Goal: Use online tool/utility: Utilize a website feature to perform a specific function

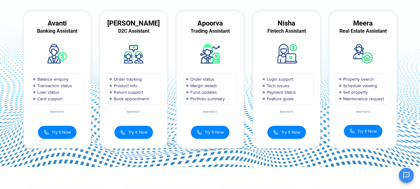
scroll to position [56, 0]
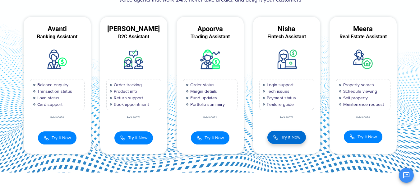
click at [293, 141] on button "Try It Now" at bounding box center [286, 137] width 39 height 13
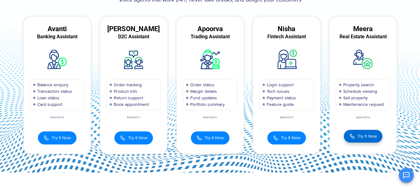
click at [347, 135] on button "Try It Now" at bounding box center [363, 136] width 39 height 13
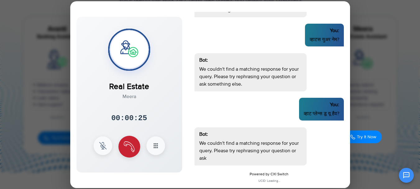
scroll to position [46, 0]
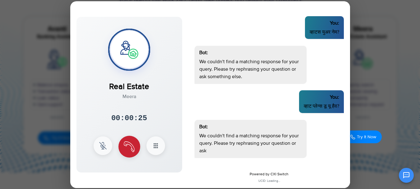
click at [127, 154] on button at bounding box center [129, 146] width 22 height 22
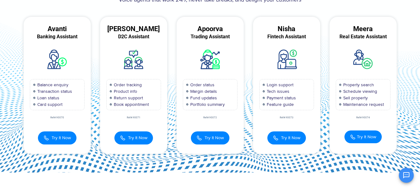
scroll to position [0, 0]
click at [270, 138] on button "Try It Now" at bounding box center [286, 137] width 39 height 13
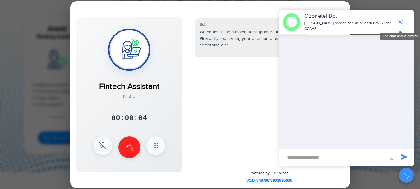
click at [399, 21] on icon "end chat or minimize" at bounding box center [400, 22] width 4 height 4
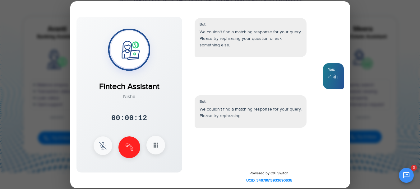
click at [150, 144] on button at bounding box center [155, 144] width 19 height 19
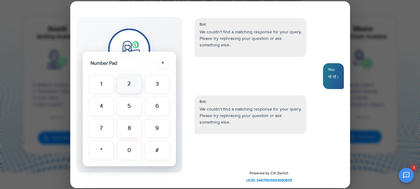
click at [130, 87] on button "2" at bounding box center [129, 83] width 25 height 19
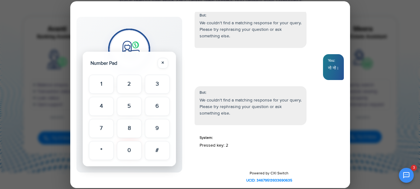
click at [369, 131] on div at bounding box center [210, 94] width 420 height 189
click at [159, 58] on button "×" at bounding box center [163, 62] width 11 height 11
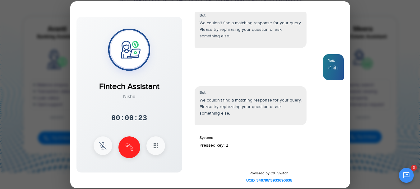
click at [24, 74] on div at bounding box center [210, 94] width 420 height 189
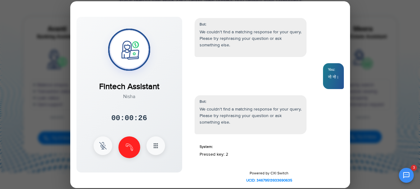
scroll to position [41, 0]
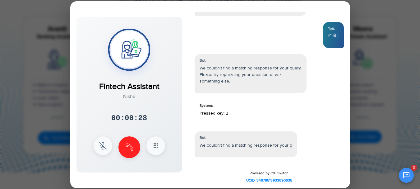
click at [145, 144] on div at bounding box center [129, 147] width 71 height 22
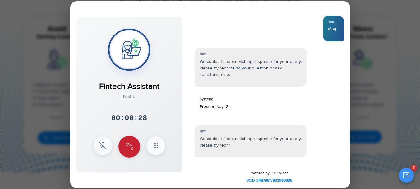
click at [131, 146] on img at bounding box center [129, 146] width 7 height 7
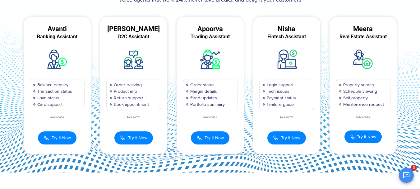
scroll to position [0, 0]
